Goal: Task Accomplishment & Management: Use online tool/utility

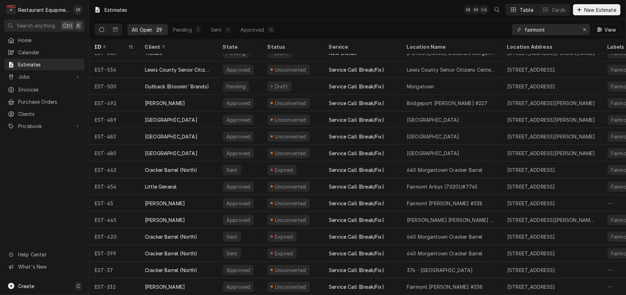
scroll to position [250, 0]
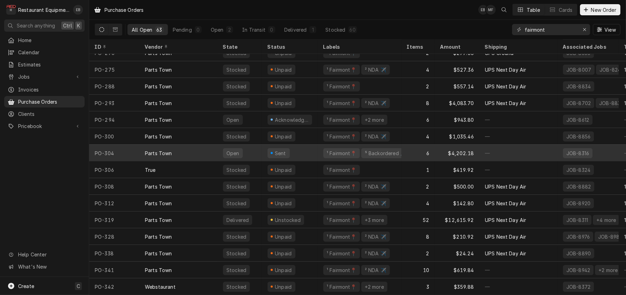
scroll to position [818, 0]
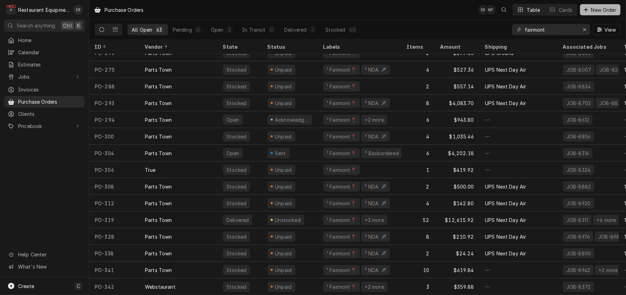
click at [595, 13] on span "New Order" at bounding box center [604, 9] width 28 height 7
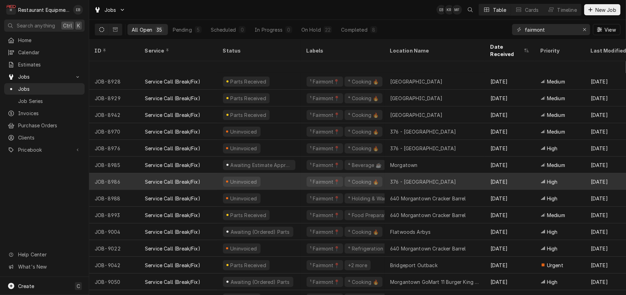
scroll to position [356, 0]
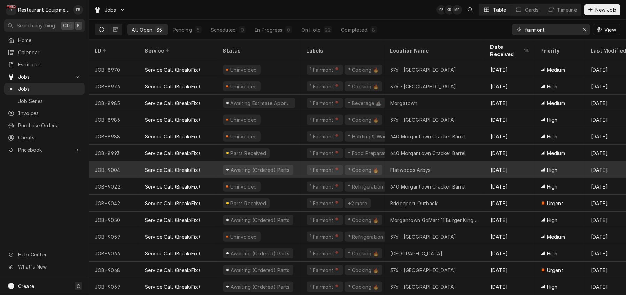
click at [301, 168] on div "Awaiting (Ordered) Parts" at bounding box center [259, 170] width 84 height 17
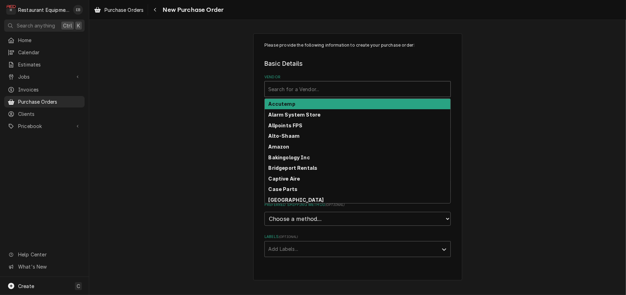
click at [328, 94] on div "Vendor" at bounding box center [357, 89] width 179 height 13
type input "parts"
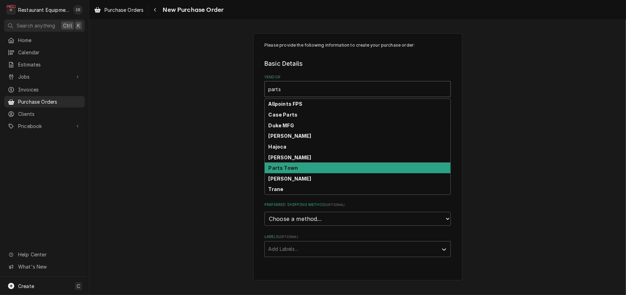
click at [297, 173] on div "Parts Town" at bounding box center [358, 168] width 186 height 11
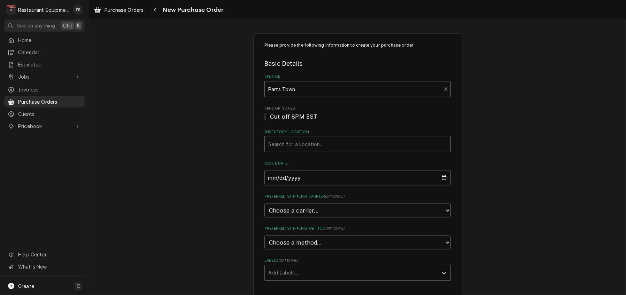
click at [304, 150] on div "Inventory Location" at bounding box center [357, 144] width 179 height 13
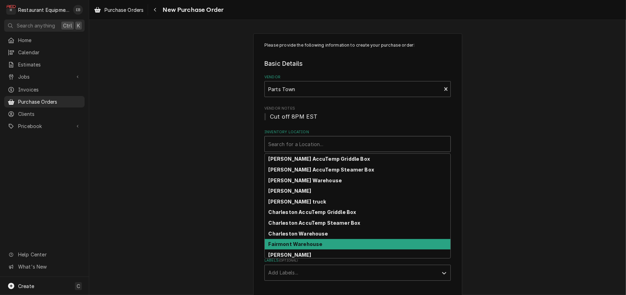
click at [311, 247] on strong "Fairmont Warehouse" at bounding box center [296, 244] width 54 height 6
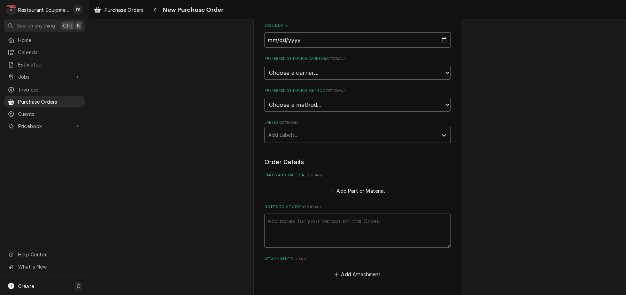
scroll to position [139, 0]
click at [311, 78] on select "Choose a carrier... U.S. Postal Service Stamps.com FedEx UPS DHL Express DHL EC…" at bounding box center [357, 71] width 186 height 14
select select "4"
click at [264, 78] on select "Choose a carrier... U.S. Postal Service Stamps.com FedEx UPS DHL Express DHL EC…" at bounding box center [357, 71] width 186 height 14
type textarea "x"
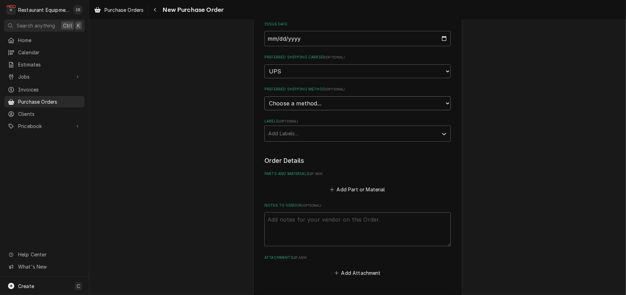
click at [295, 110] on select "Choose a method... Ground Next Day Early AM Next Day Air 2 Day Air Other" at bounding box center [357, 103] width 186 height 14
select select "3"
click at [264, 110] on select "Choose a method... Ground Next Day Early AM Next Day Air 2 Day Air Other" at bounding box center [357, 103] width 186 height 14
drag, startPoint x: 293, startPoint y: 161, endPoint x: 293, endPoint y: 167, distance: 5.6
click at [293, 140] on div "Labels" at bounding box center [351, 133] width 166 height 13
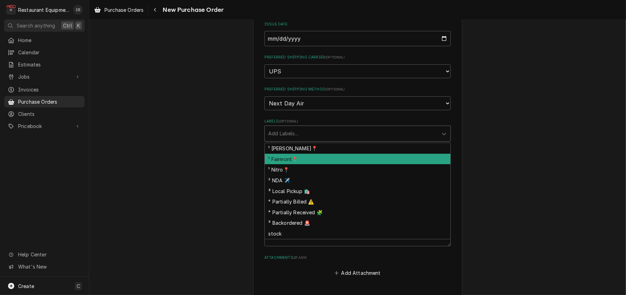
click at [293, 165] on div "¹ Fairmont📍" at bounding box center [358, 159] width 186 height 11
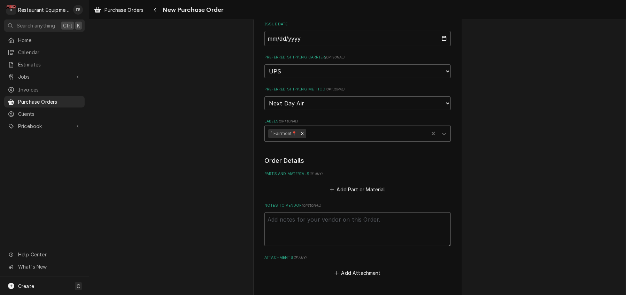
click at [315, 140] on div "Labels" at bounding box center [366, 133] width 118 height 13
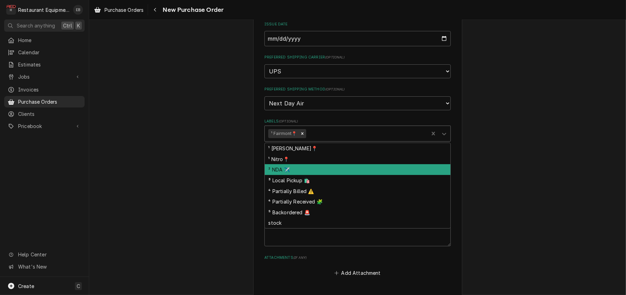
click at [308, 175] on div "² NDA ✈️" at bounding box center [358, 169] width 186 height 11
type textarea "x"
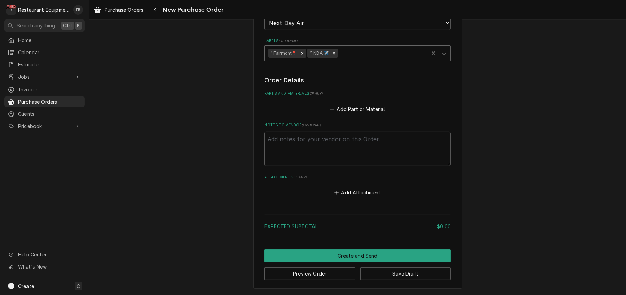
scroll to position [232, 0]
click at [348, 114] on button "Add Part or Material" at bounding box center [357, 109] width 57 height 10
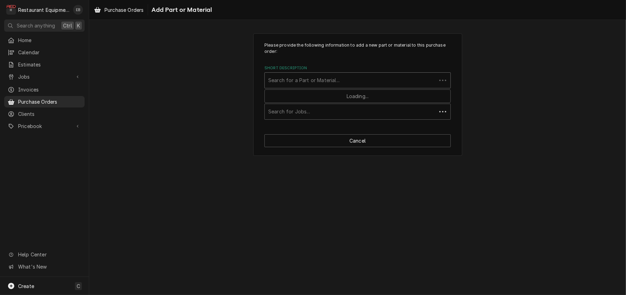
click at [319, 87] on div "Short Description" at bounding box center [350, 80] width 165 height 13
type input "18227"
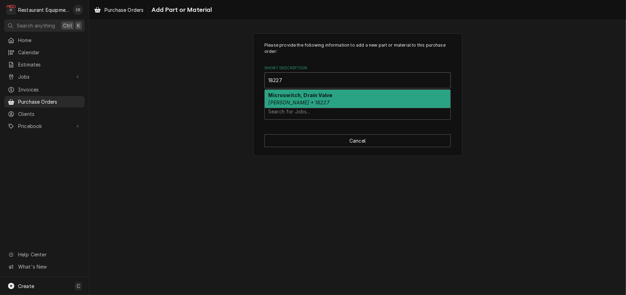
click at [350, 108] on div "Microswitch, Drain Valve Henny Penny • 18227" at bounding box center [358, 99] width 186 height 18
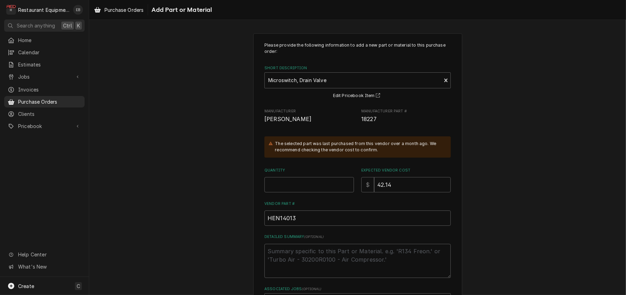
drag, startPoint x: 370, startPoint y: 133, endPoint x: 376, endPoint y: 133, distance: 5.9
click at [381, 124] on span "18227" at bounding box center [406, 119] width 90 height 8
drag, startPoint x: 363, startPoint y: 134, endPoint x: 382, endPoint y: 134, distance: 19.5
click at [382, 124] on span "18227" at bounding box center [406, 119] width 90 height 8
copy span "18227"
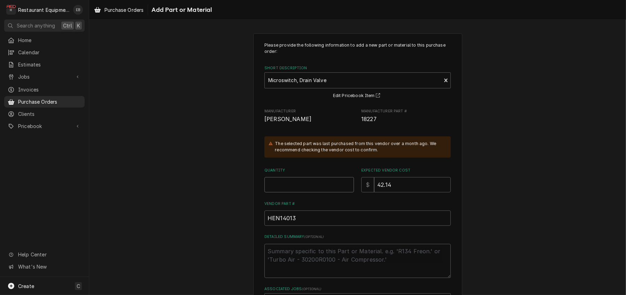
click at [299, 193] on input "Quantity" at bounding box center [309, 184] width 90 height 15
type textarea "x"
type input "1"
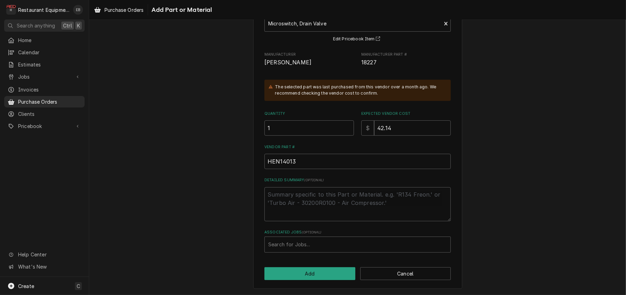
scroll to position [93, 0]
click at [317, 242] on div "Associated Jobs" at bounding box center [357, 245] width 179 height 13
type input "9004"
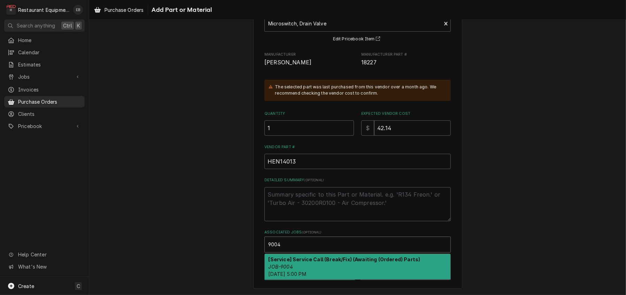
click at [313, 261] on div "[Service] Service Call (Break/Fix) (Awaiting (Ordered) Parts) JOB-9004 Thu, Sep…" at bounding box center [358, 266] width 186 height 25
type textarea "x"
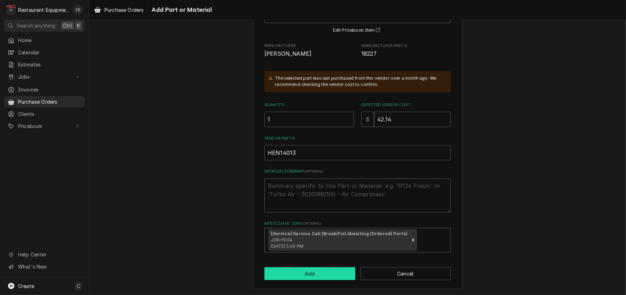
click at [314, 280] on button "Add" at bounding box center [309, 274] width 91 height 13
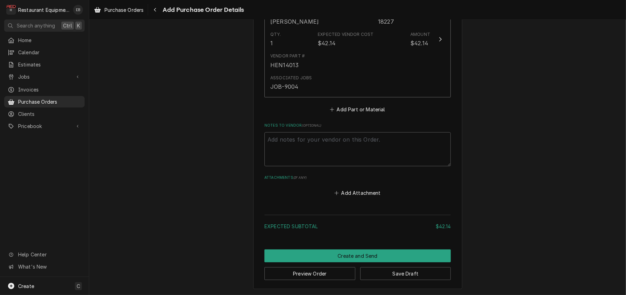
scroll to position [403, 0]
click at [395, 272] on button "Save Draft" at bounding box center [405, 274] width 91 height 13
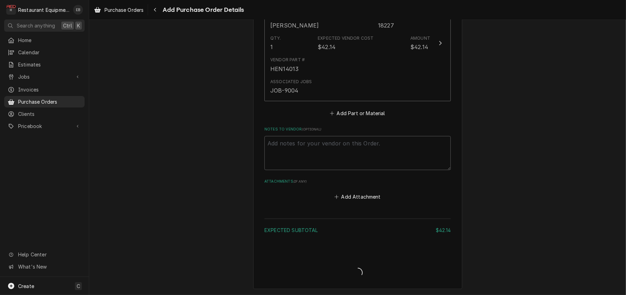
scroll to position [399, 0]
type textarea "x"
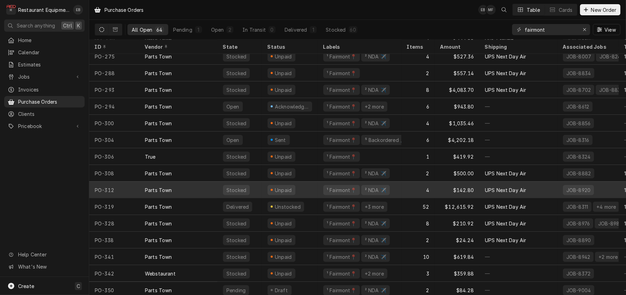
scroll to position [835, 0]
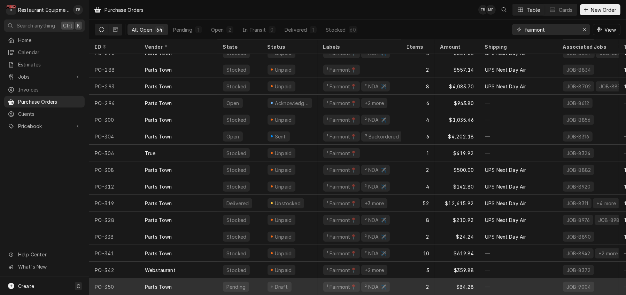
click at [315, 282] on div "Draft" at bounding box center [290, 287] width 56 height 17
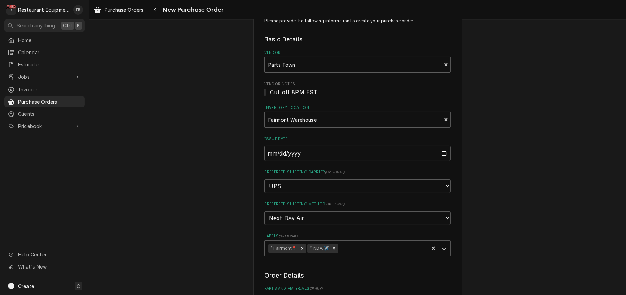
scroll to position [46, 0]
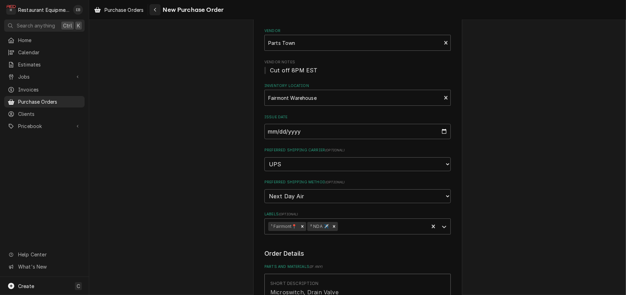
click at [158, 11] on div "Navigate back" at bounding box center [155, 9] width 7 height 7
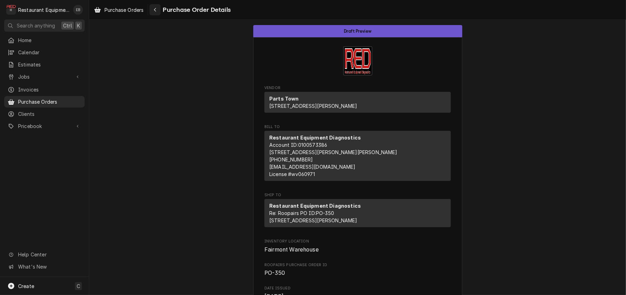
click at [158, 12] on div "Navigate back" at bounding box center [155, 9] width 7 height 7
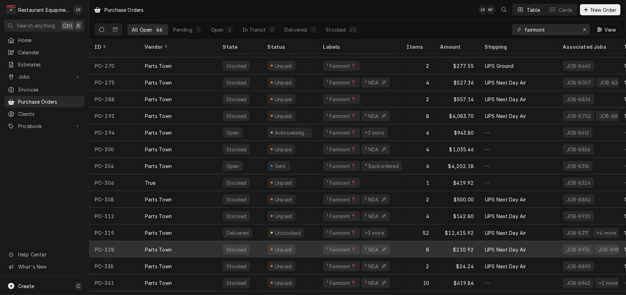
scroll to position [835, 0]
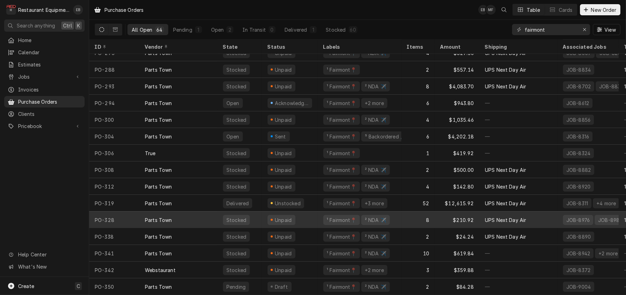
click at [554, 218] on div "UPS Next Day Air" at bounding box center [518, 220] width 78 height 17
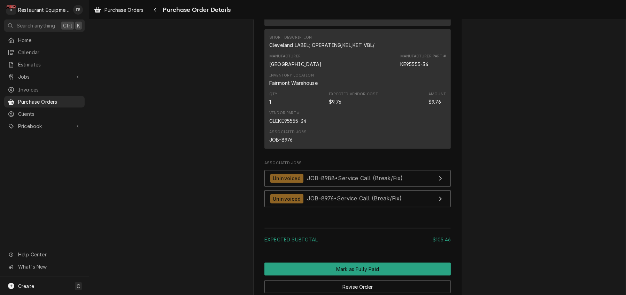
scroll to position [650, 0]
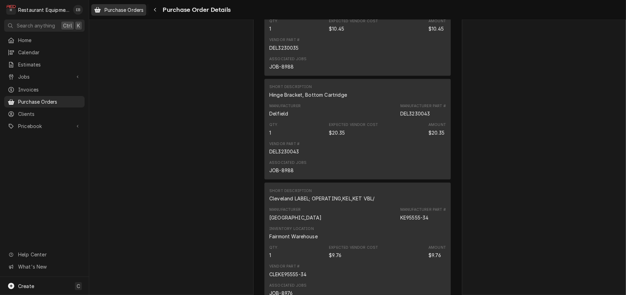
click at [128, 10] on span "Purchase Orders" at bounding box center [124, 9] width 39 height 7
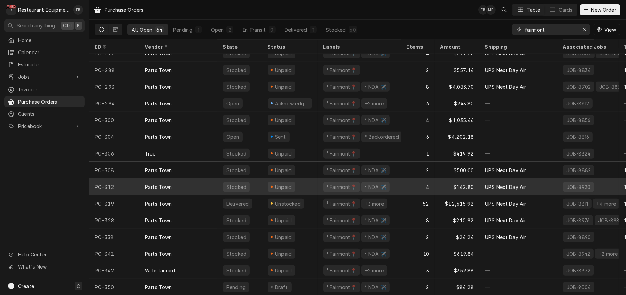
scroll to position [835, 0]
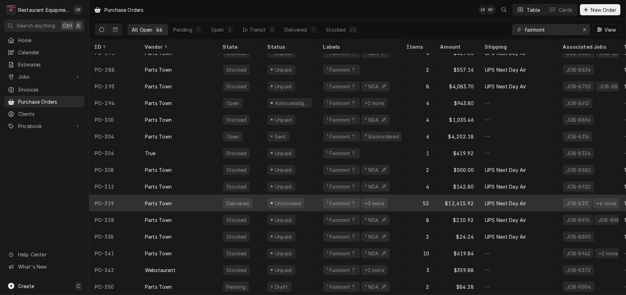
click at [502, 200] on div "UPS Next Day Air" at bounding box center [505, 203] width 41 height 7
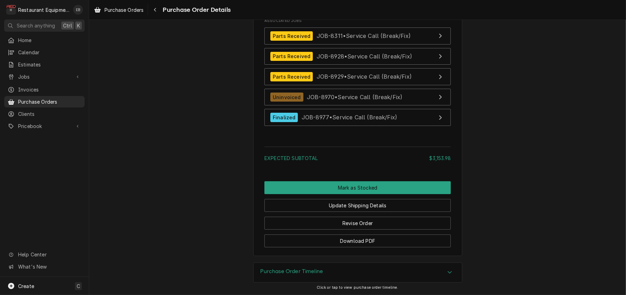
scroll to position [2113, 0]
click at [119, 9] on span "Purchase Orders" at bounding box center [124, 9] width 39 height 7
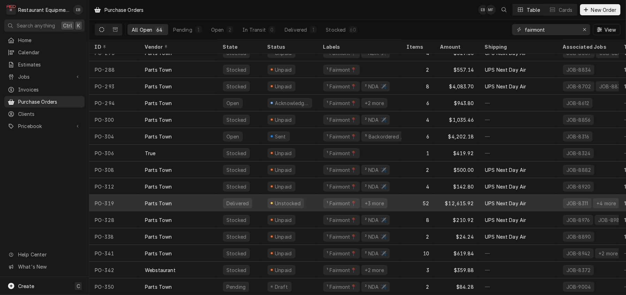
scroll to position [835, 0]
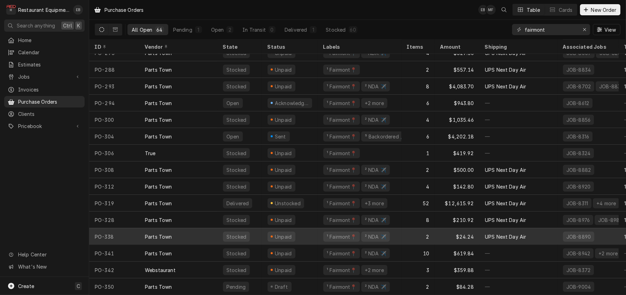
click at [502, 233] on div "UPS Next Day Air" at bounding box center [505, 236] width 41 height 7
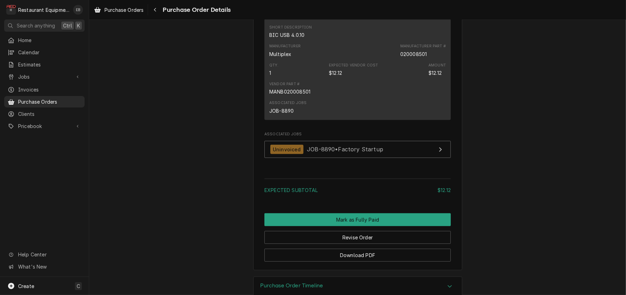
scroll to position [464, 0]
click at [144, 10] on span "Purchase Orders" at bounding box center [124, 9] width 39 height 7
